Goal: Task Accomplishment & Management: Complete application form

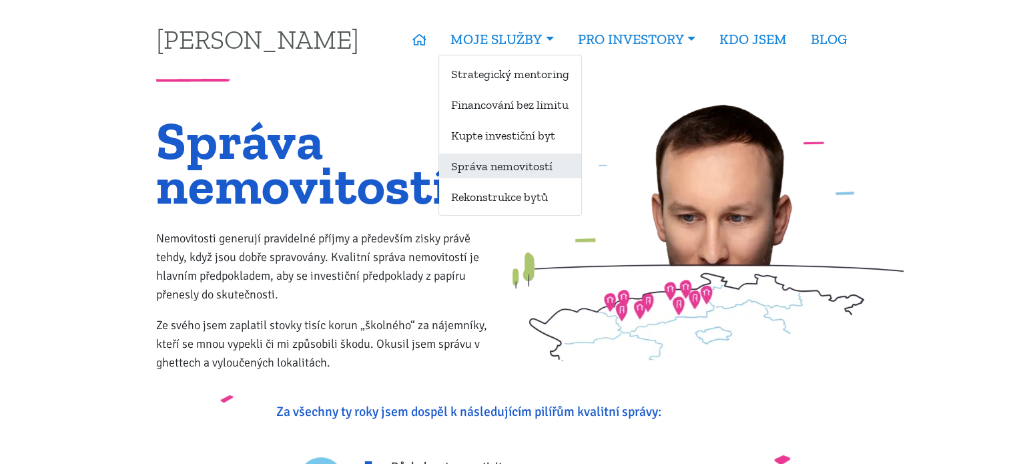
click at [517, 173] on link "Správa nemovitostí" at bounding box center [510, 165] width 142 height 25
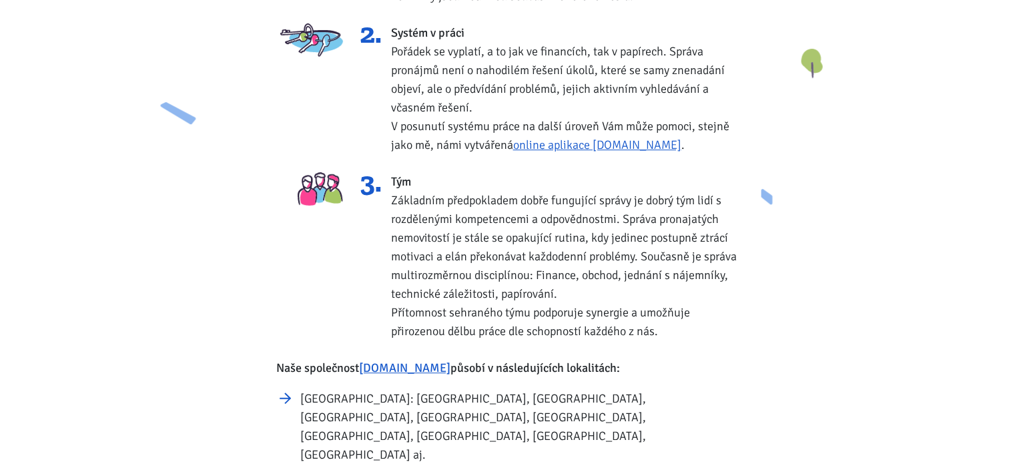
scroll to position [534, 0]
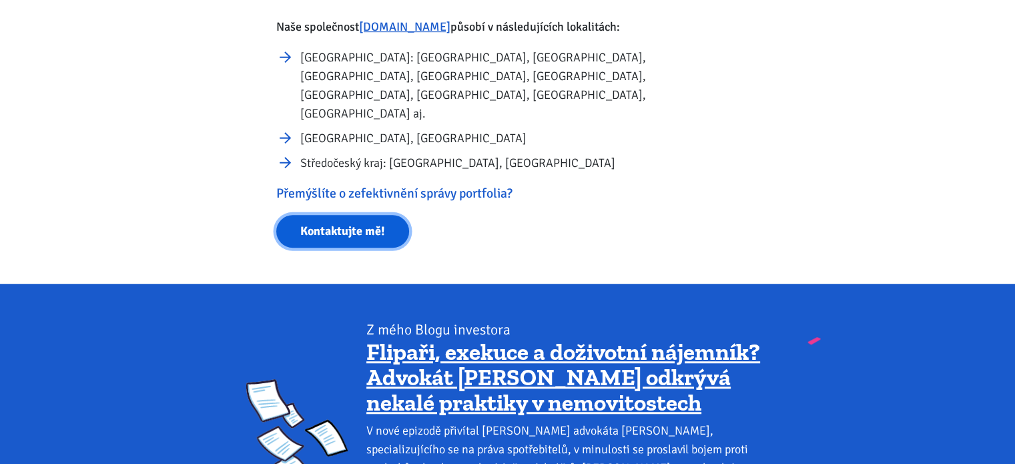
click at [352, 215] on link "Kontaktujte mě!" at bounding box center [342, 231] width 133 height 33
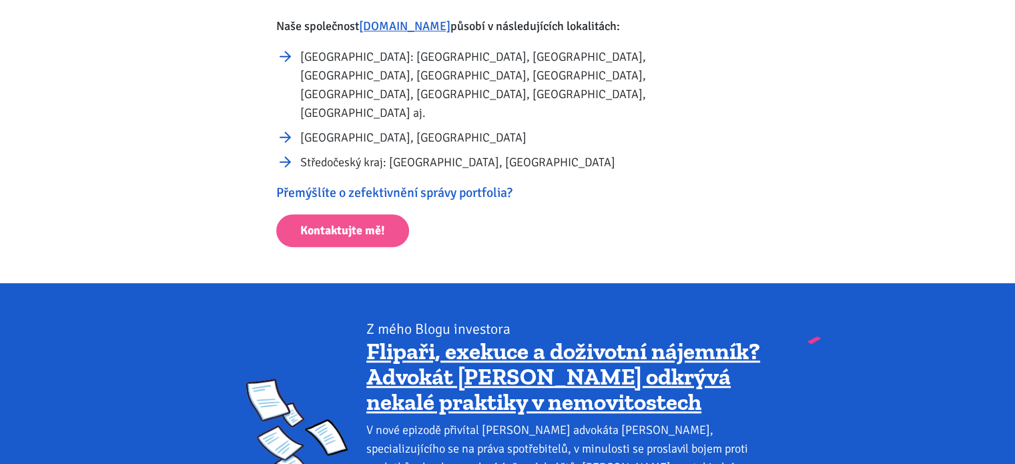
scroll to position [1355, 0]
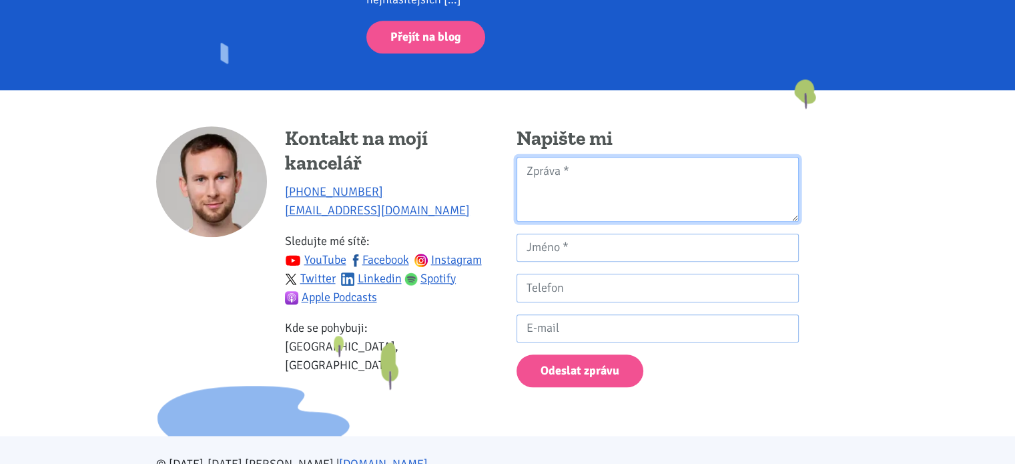
click at [610, 157] on textarea "Kontaktní formulář" at bounding box center [657, 189] width 282 height 65
type textarea "D"
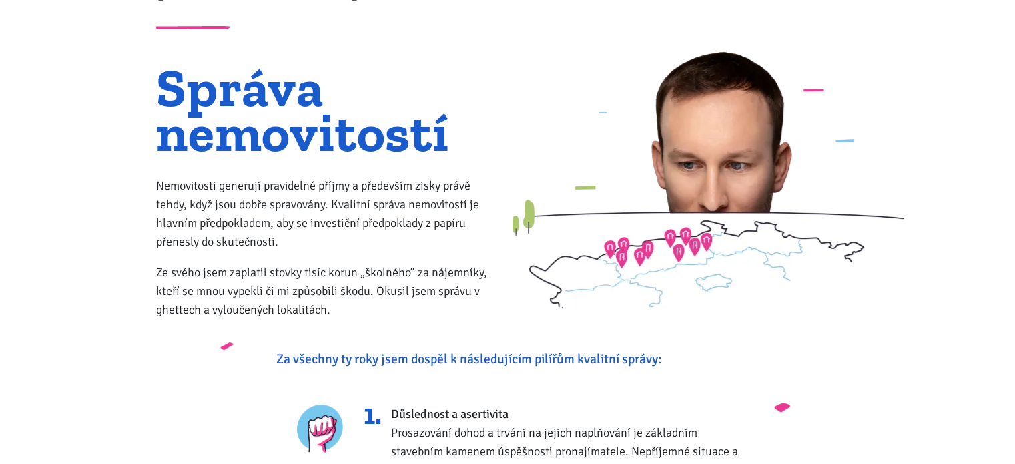
scroll to position [0, 0]
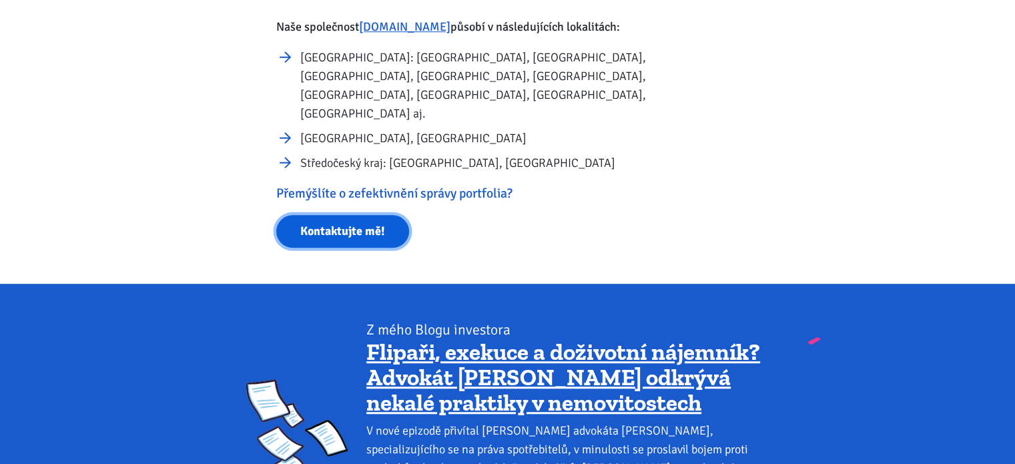
click at [342, 215] on link "Kontaktujte mě!" at bounding box center [342, 231] width 133 height 33
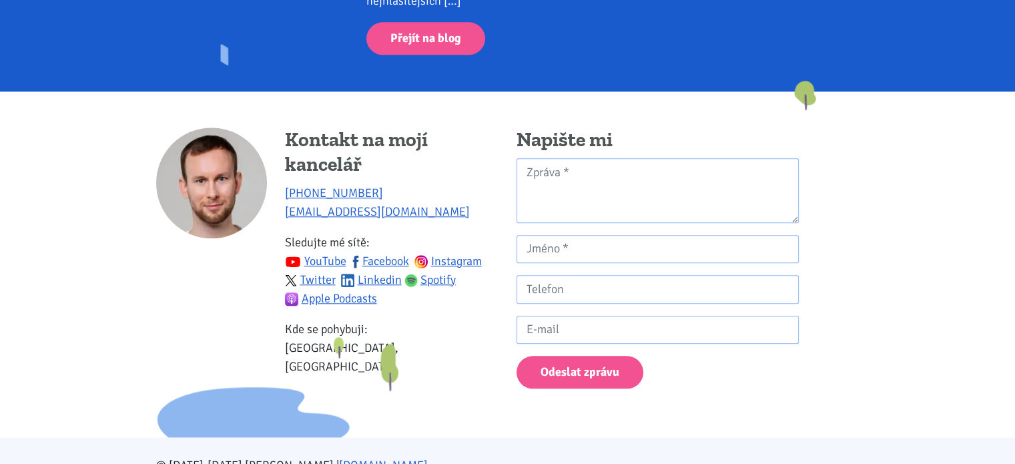
scroll to position [1355, 0]
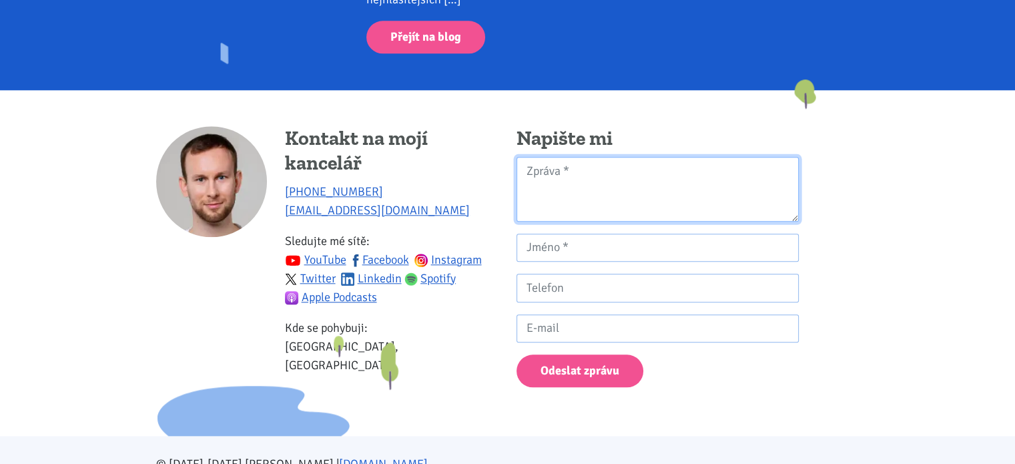
click at [559, 157] on textarea "Kontaktní formulář" at bounding box center [657, 189] width 282 height 65
type textarea "Dobrý den, mám zájem o správu nemovitosti - byt ve městě Most. Jedná se o 3+1 6…"
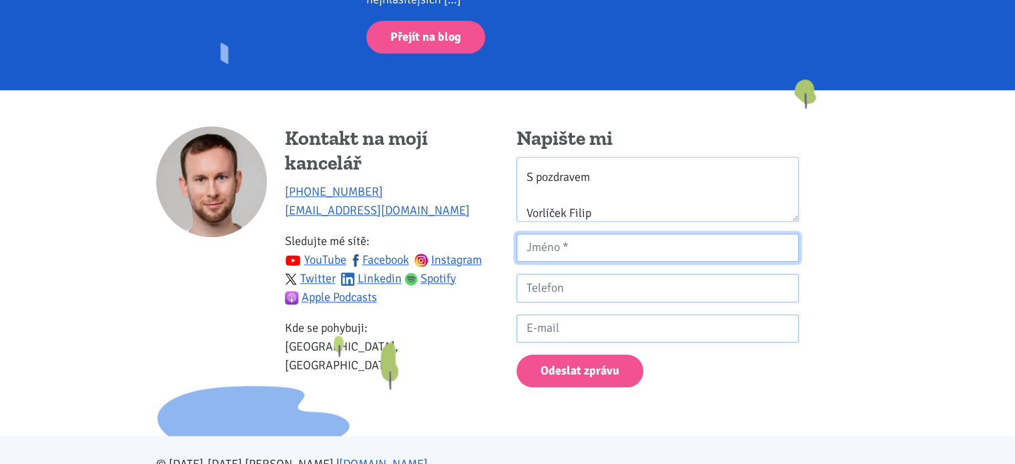
click at [723, 234] on input "Kontaktní formulář" at bounding box center [657, 248] width 282 height 29
type input "Filip Vorlíček"
type input "724715978"
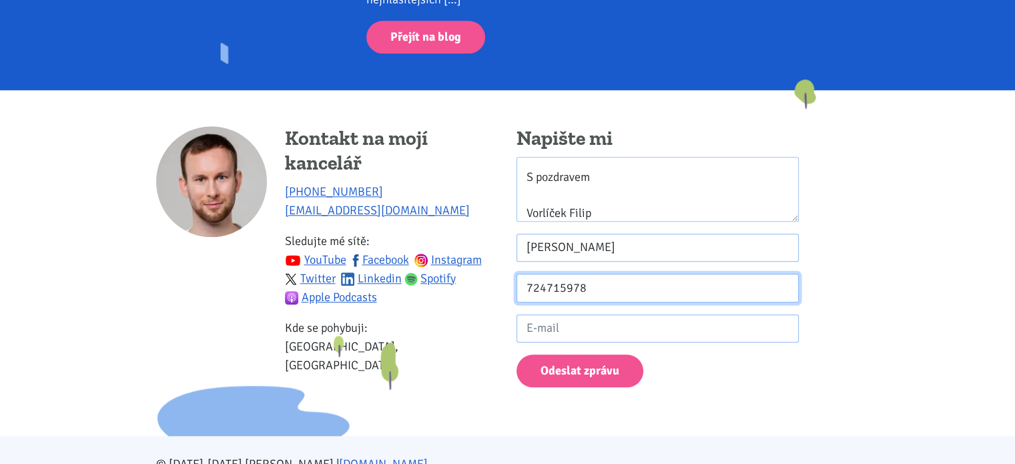
type input "filip.vorlicek@gmail.com"
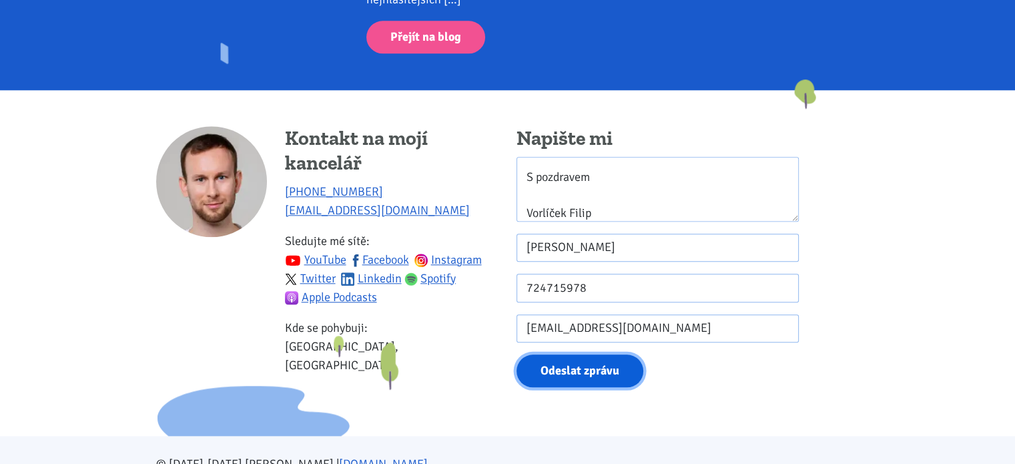
click at [583, 354] on button "Odeslat zprávu" at bounding box center [579, 370] width 127 height 33
